Goal: Check status: Check status

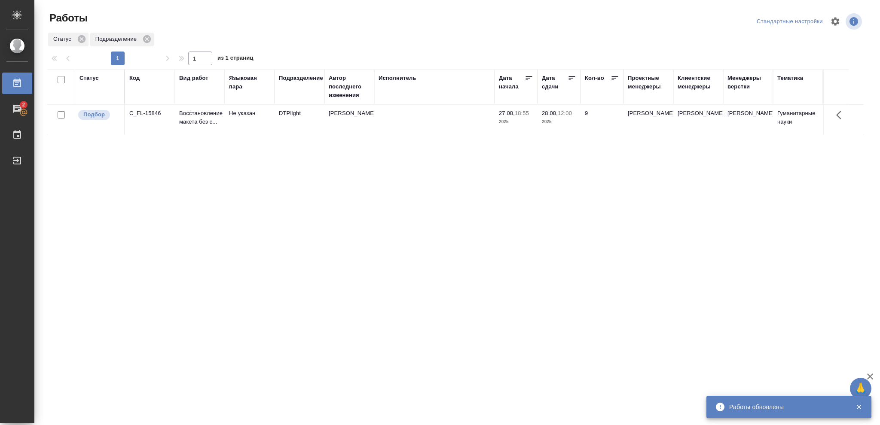
click at [88, 76] on div "Статус" at bounding box center [88, 78] width 19 height 9
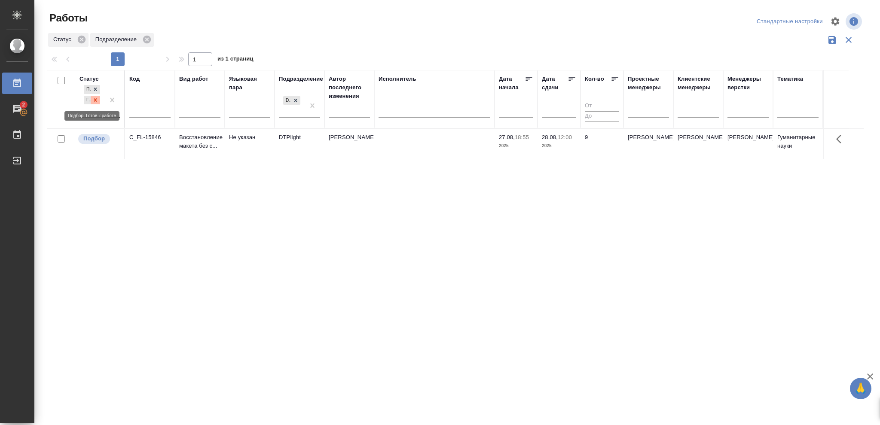
click at [95, 100] on icon at bounding box center [95, 100] width 6 height 6
click at [94, 98] on icon at bounding box center [95, 98] width 6 height 6
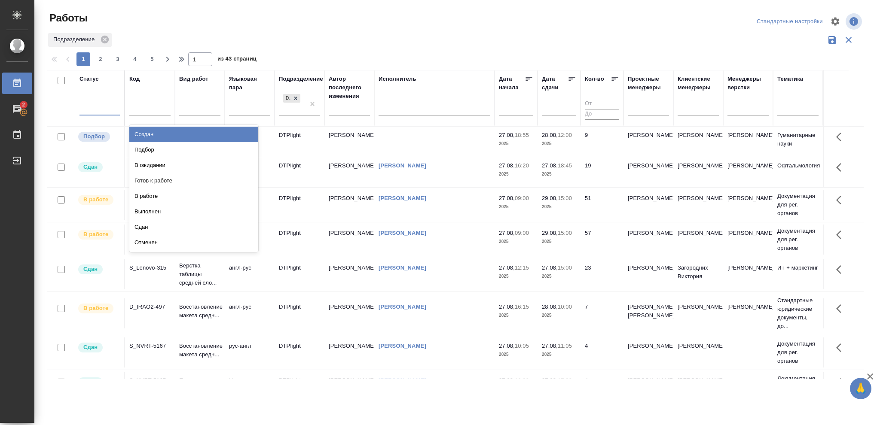
click at [92, 104] on div at bounding box center [99, 107] width 40 height 12
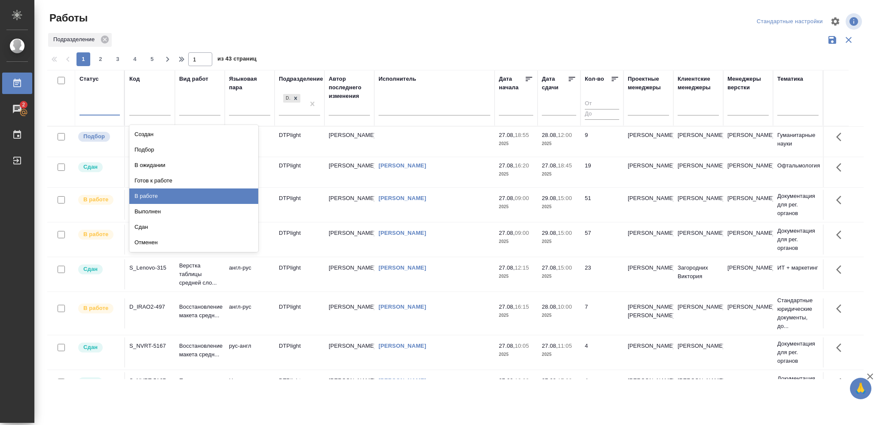
click at [148, 197] on div "В работе" at bounding box center [193, 196] width 129 height 15
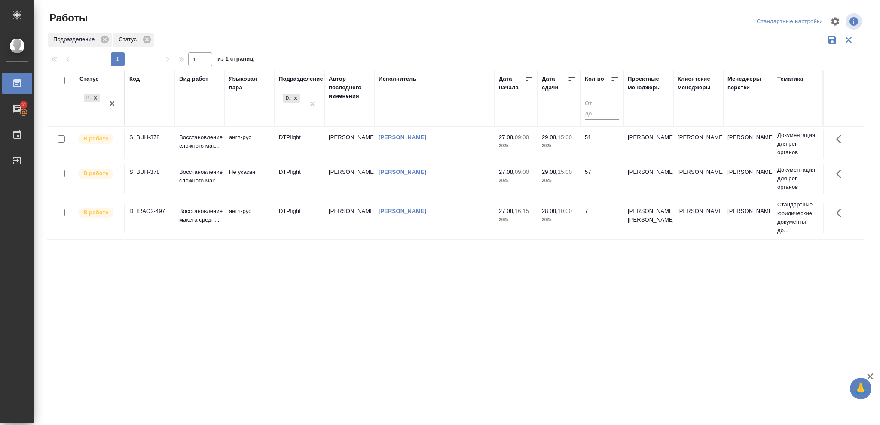
click at [555, 220] on p "2025" at bounding box center [559, 220] width 34 height 9
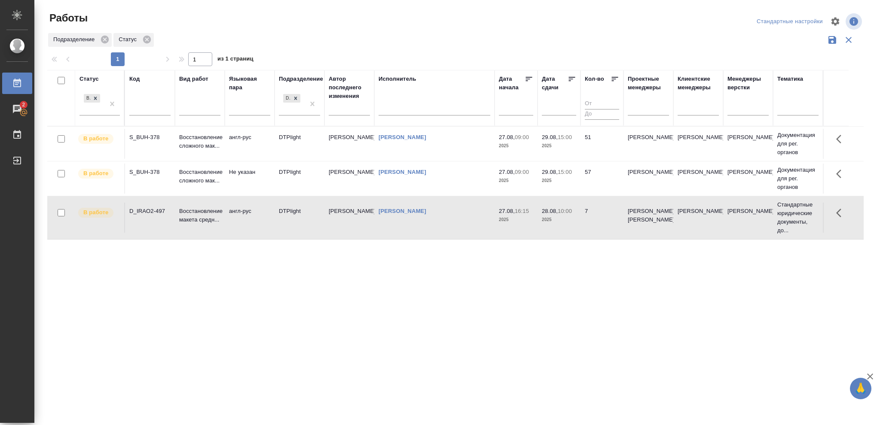
click at [555, 220] on p "2025" at bounding box center [559, 220] width 34 height 9
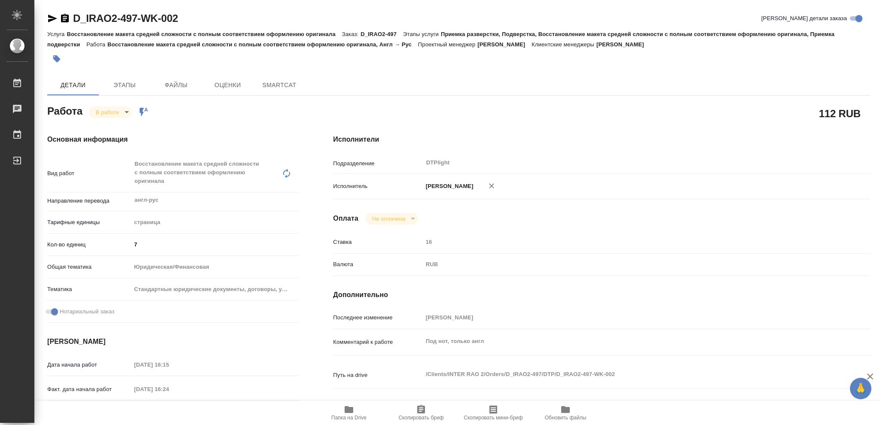
type textarea "x"
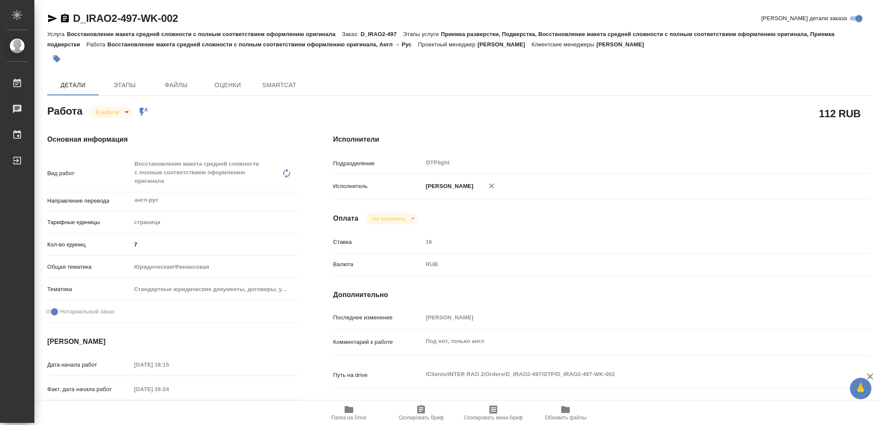
type textarea "x"
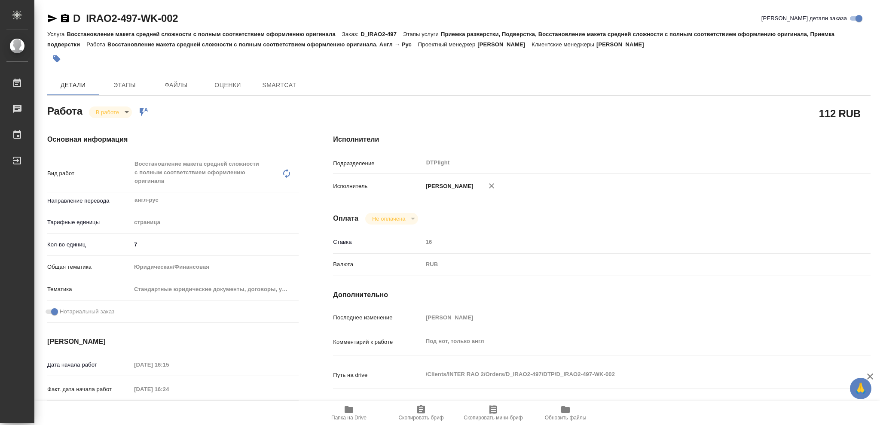
type textarea "x"
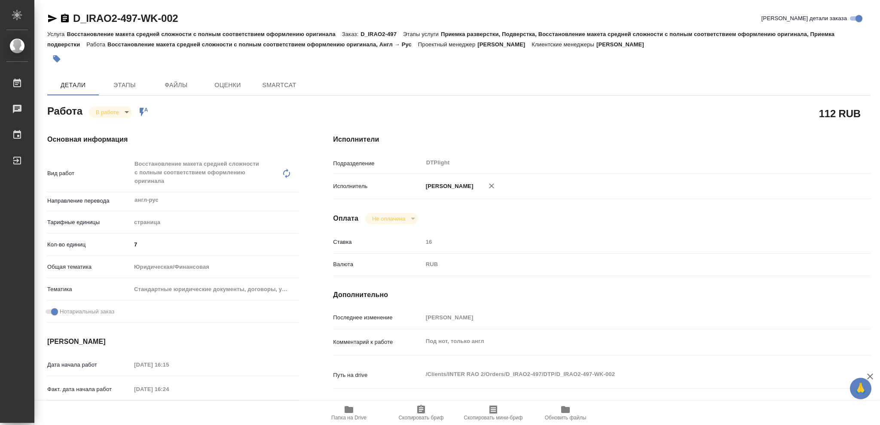
type textarea "x"
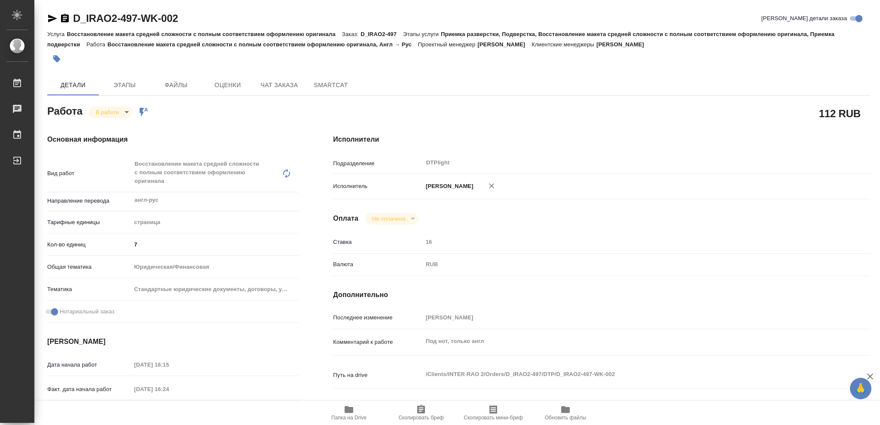
type textarea "x"
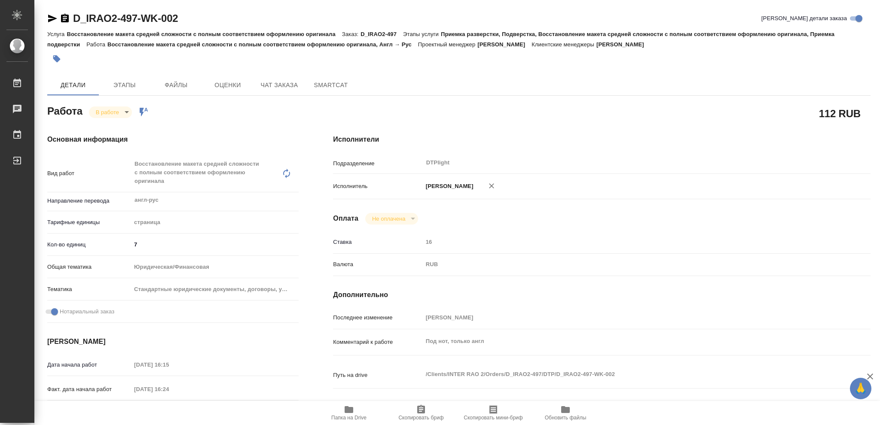
type textarea "x"
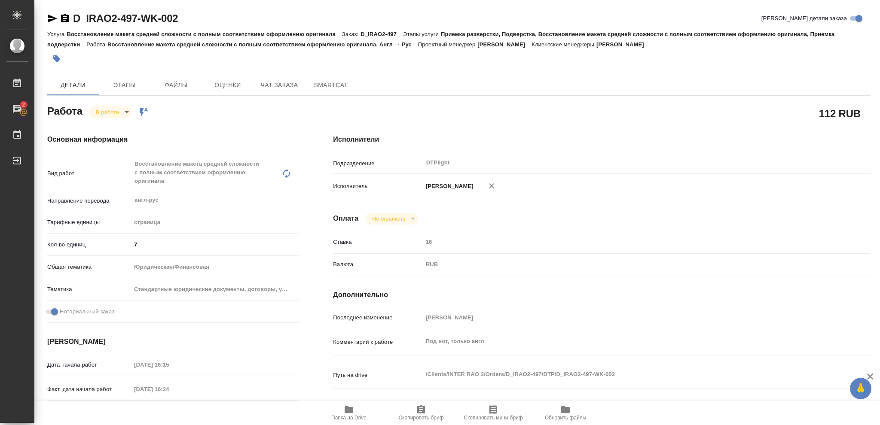
click at [347, 414] on icon "button" at bounding box center [349, 410] width 10 height 10
